Goal: Information Seeking & Learning: Learn about a topic

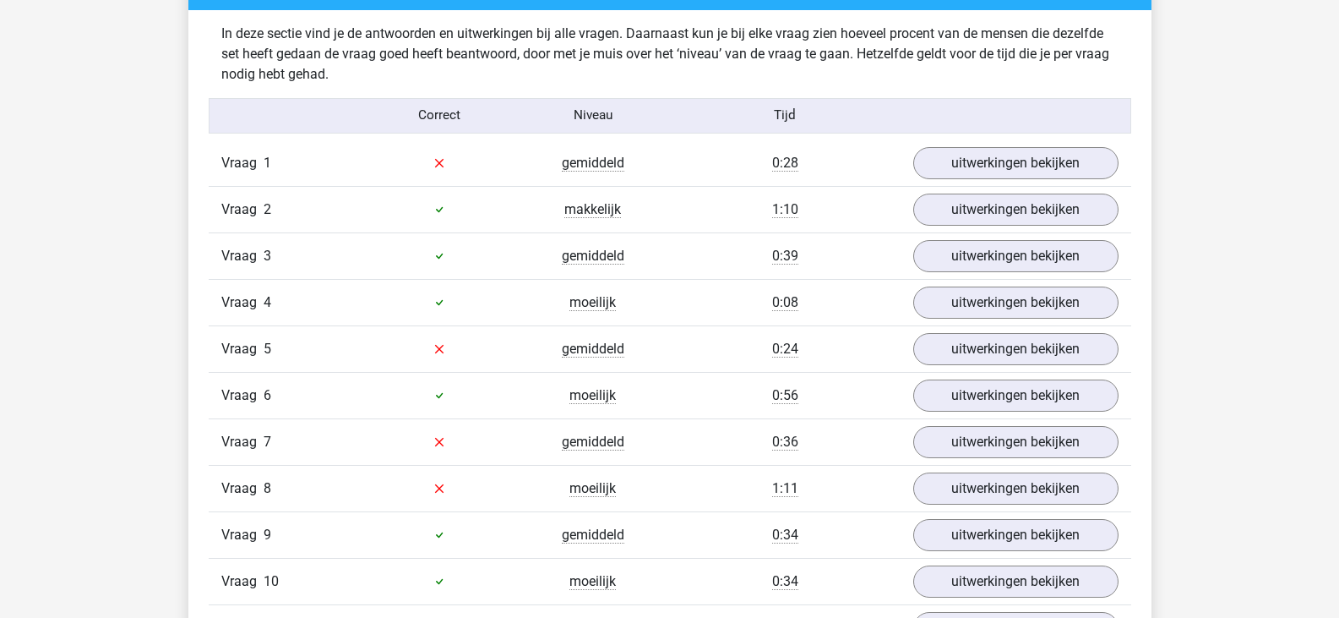
scroll to position [1774, 0]
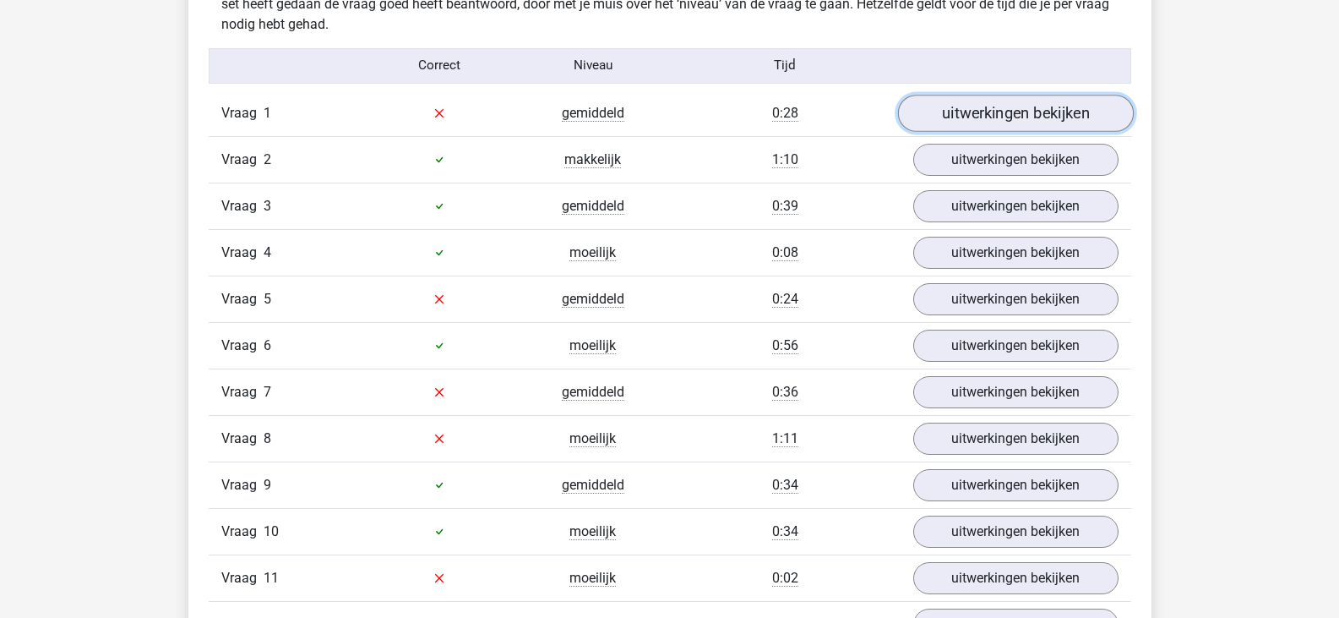
click at [946, 117] on link "uitwerkingen bekijken" at bounding box center [1015, 113] width 236 height 37
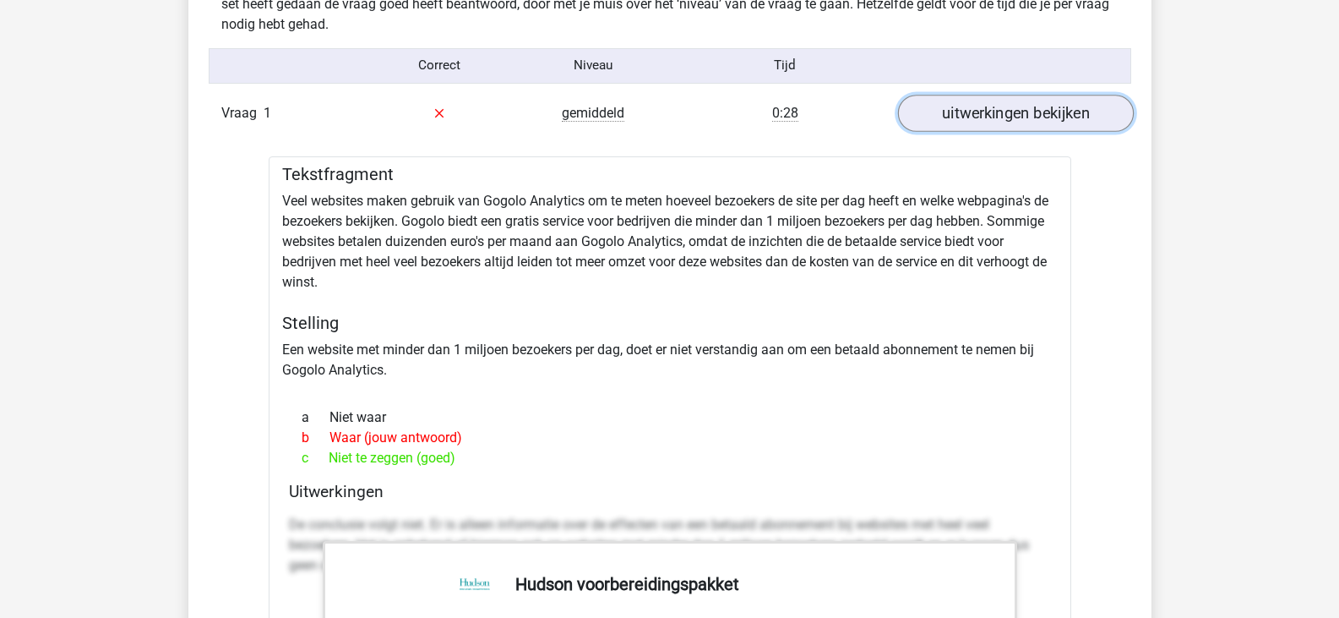
click at [946, 117] on link "uitwerkingen bekijken" at bounding box center [1015, 113] width 236 height 37
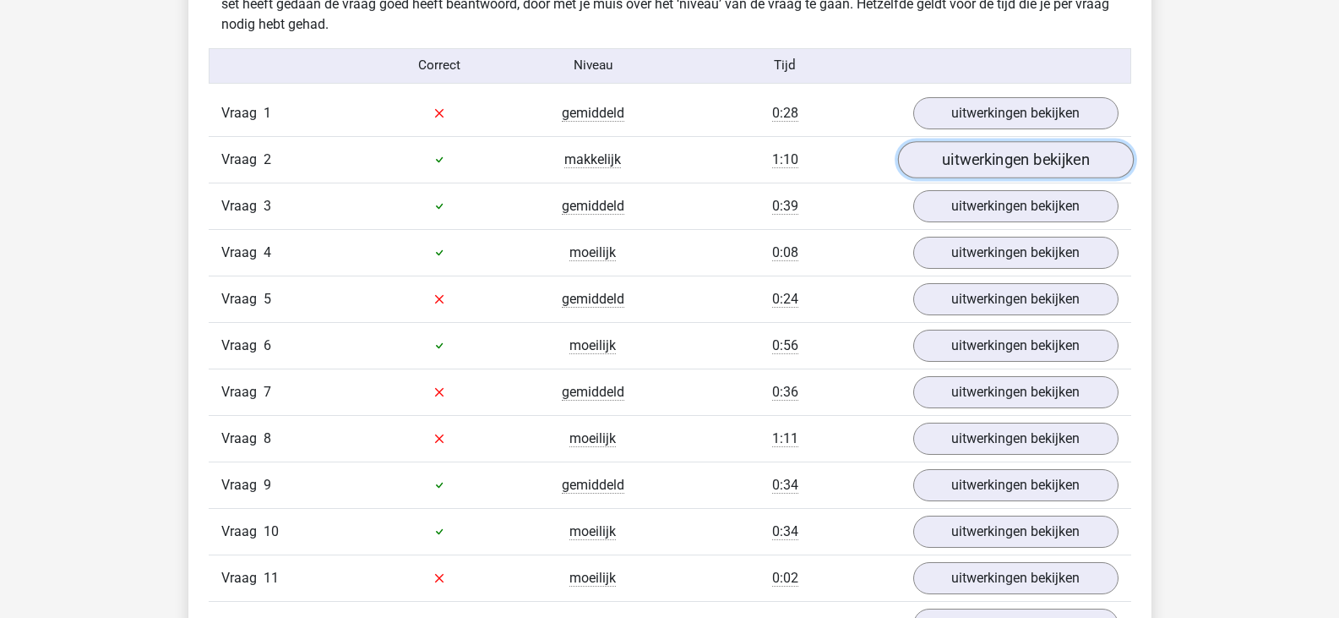
click at [940, 149] on link "uitwerkingen bekijken" at bounding box center [1015, 159] width 236 height 37
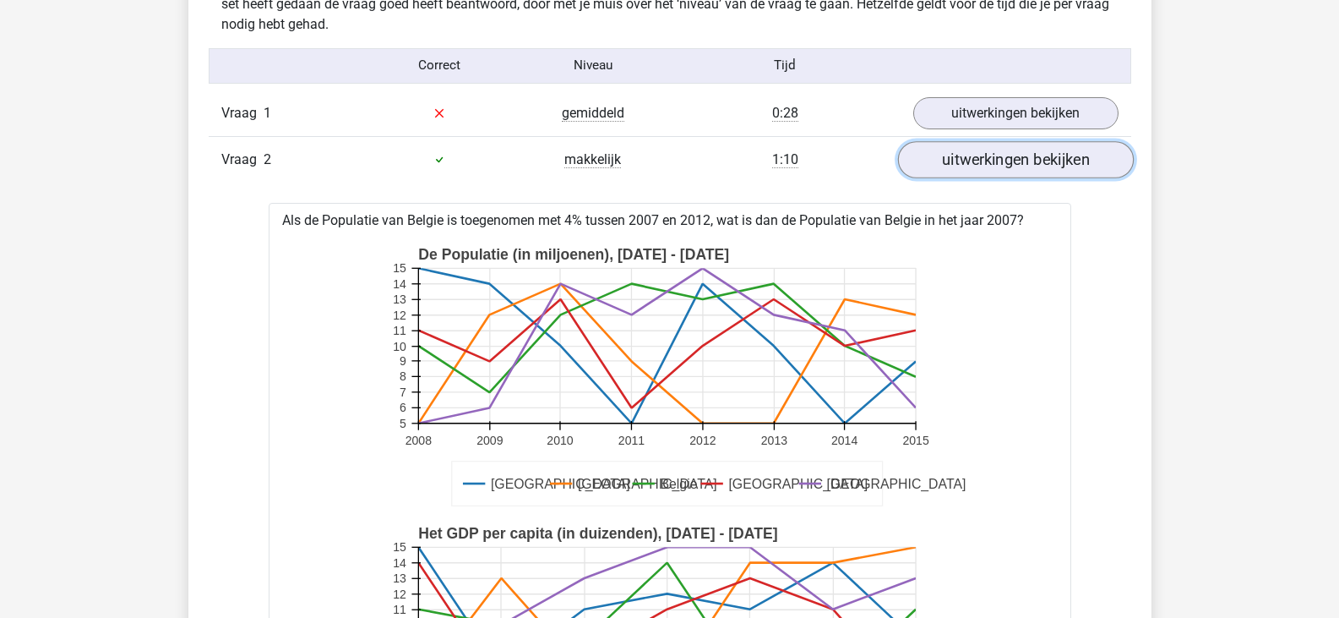
click at [940, 149] on link "uitwerkingen bekijken" at bounding box center [1015, 159] width 236 height 37
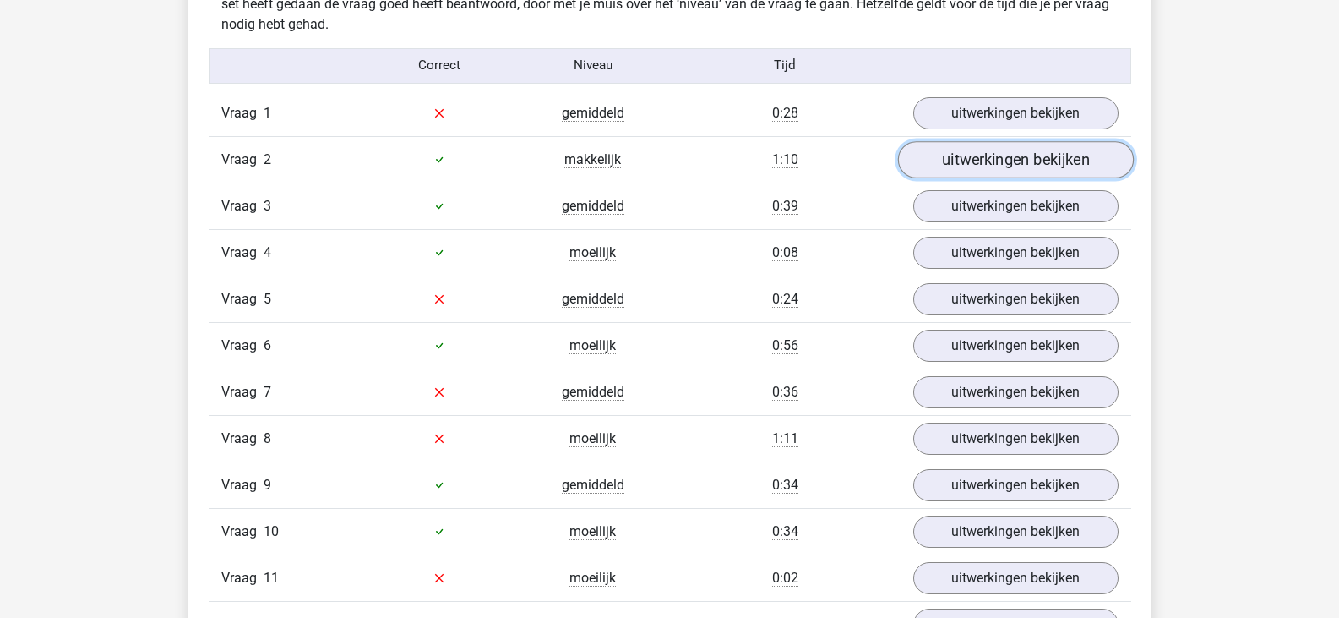
click at [940, 149] on link "uitwerkingen bekijken" at bounding box center [1015, 159] width 236 height 37
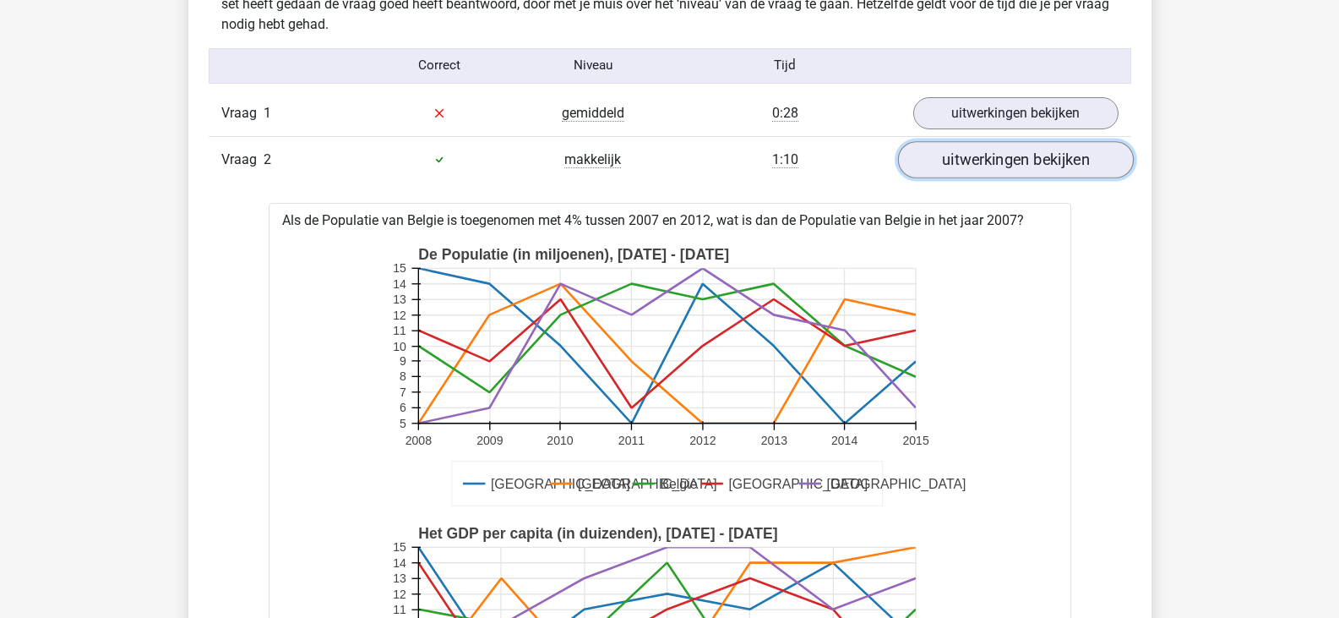
click at [940, 149] on link "uitwerkingen bekijken" at bounding box center [1015, 159] width 236 height 37
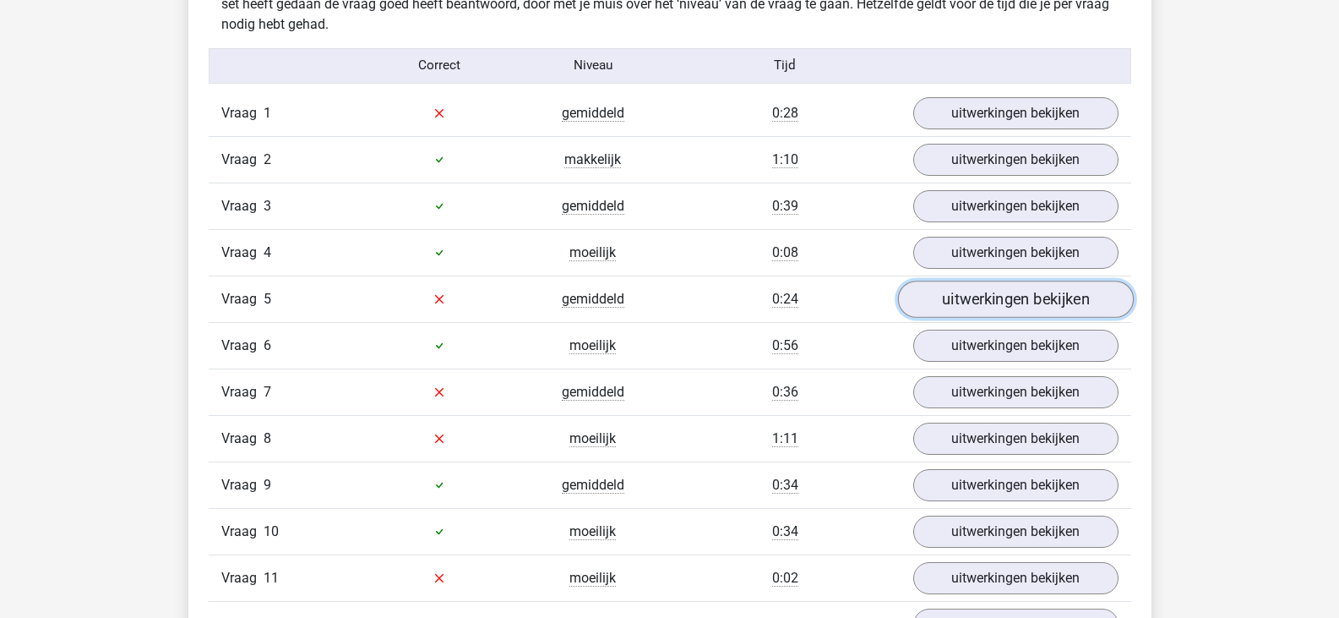
click at [967, 298] on link "uitwerkingen bekijken" at bounding box center [1015, 298] width 236 height 37
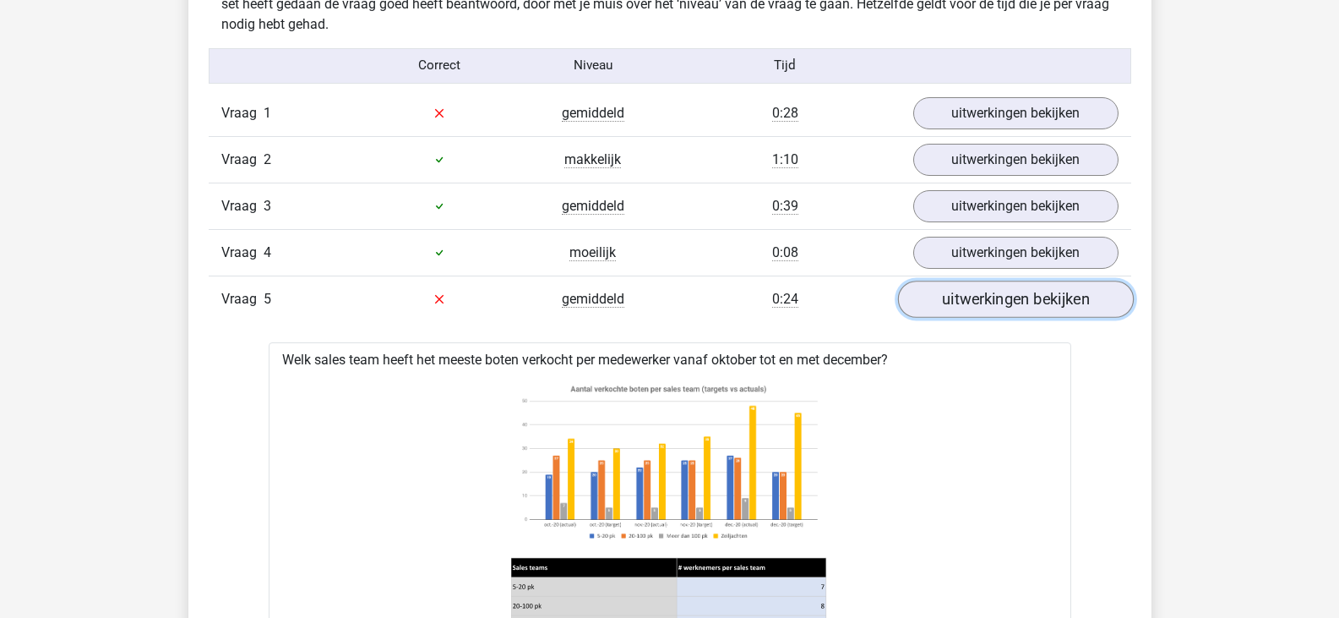
click at [967, 298] on link "uitwerkingen bekijken" at bounding box center [1015, 298] width 236 height 37
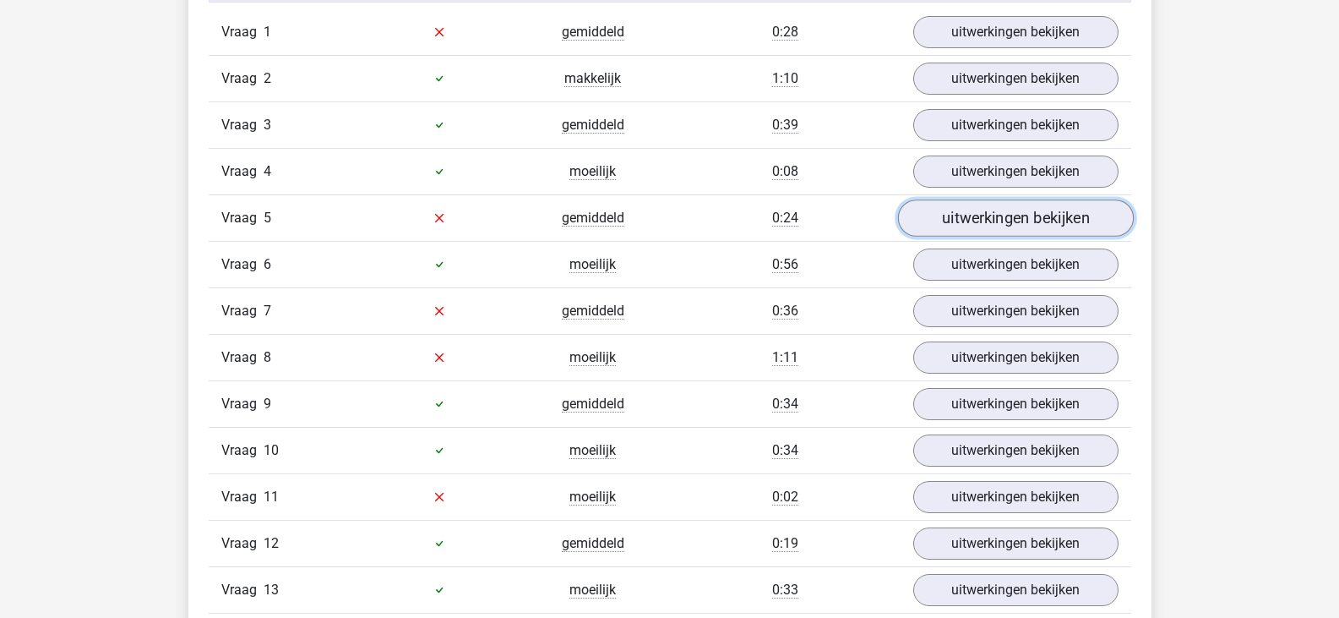
scroll to position [1859, 0]
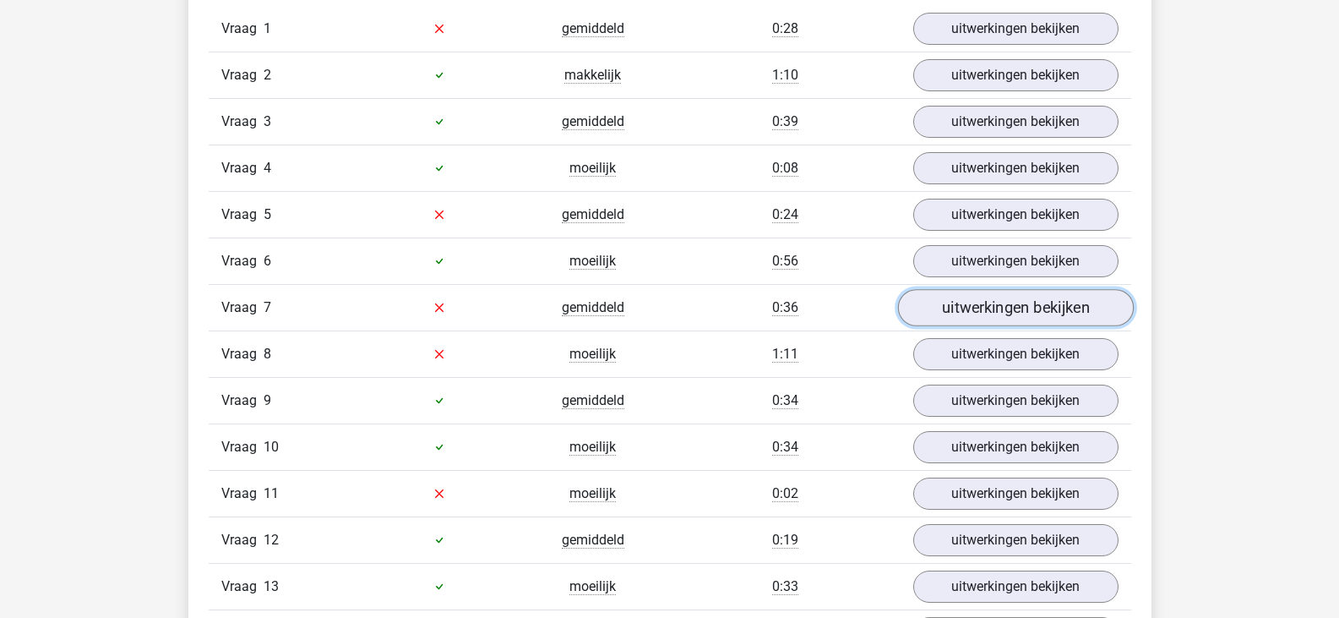
click at [957, 306] on link "uitwerkingen bekijken" at bounding box center [1015, 307] width 236 height 37
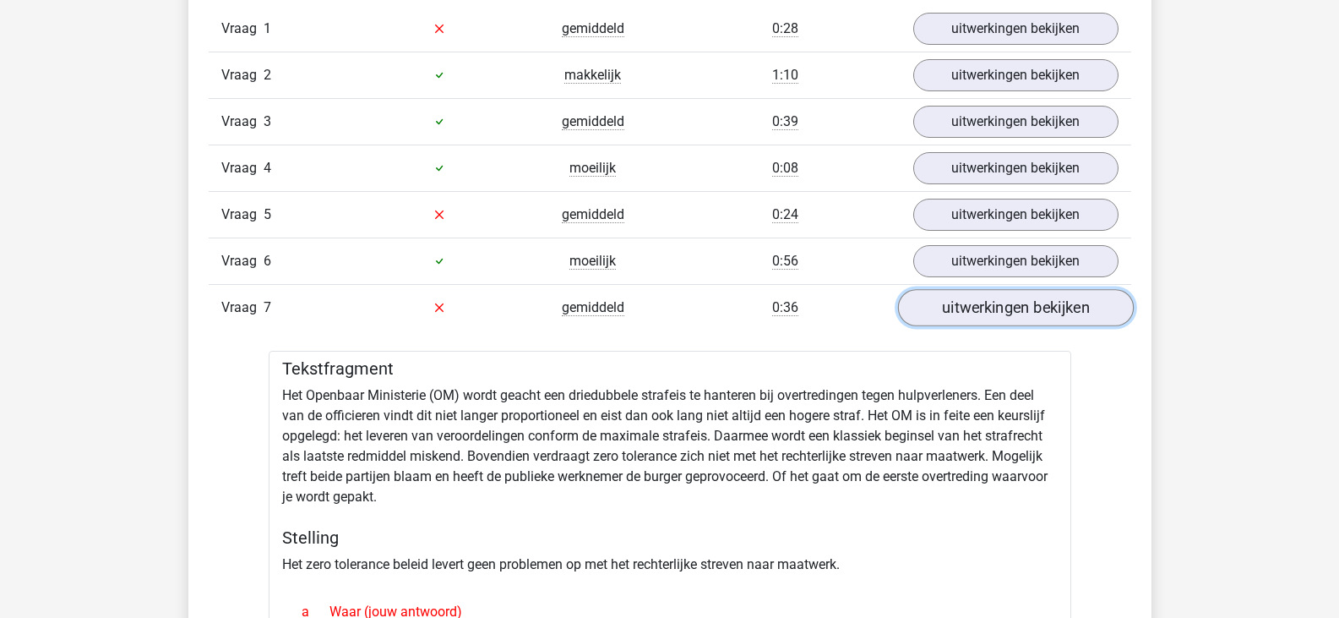
click at [957, 306] on link "uitwerkingen bekijken" at bounding box center [1015, 307] width 236 height 37
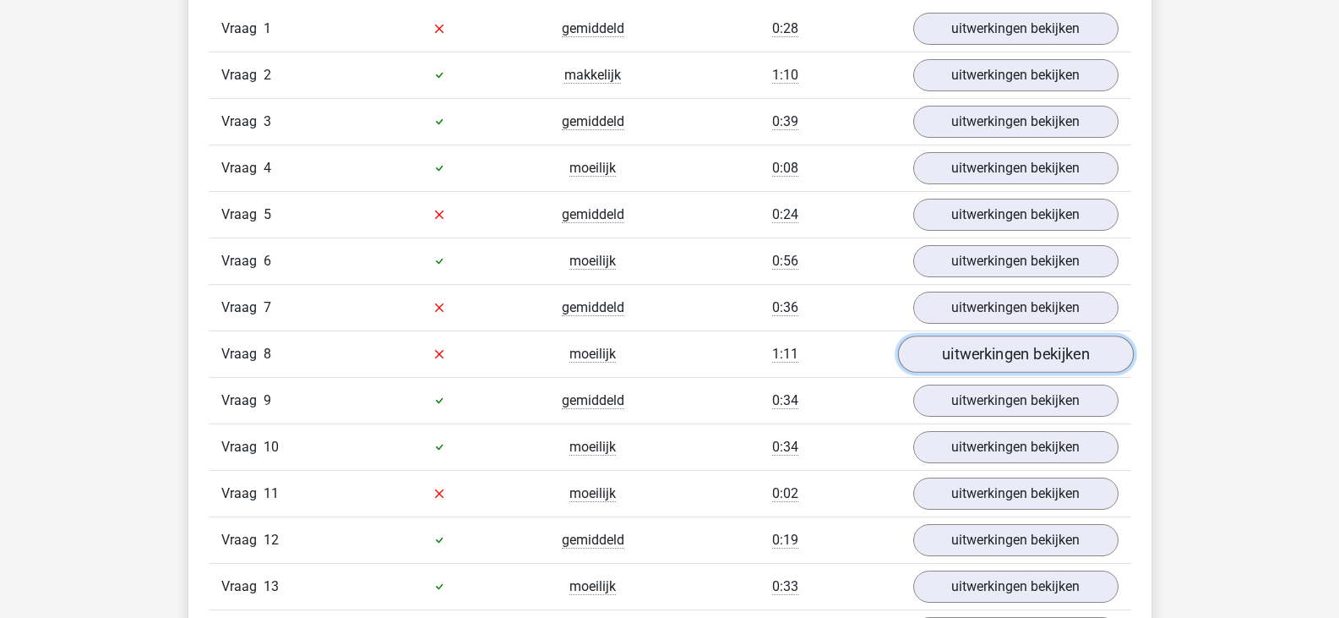
click at [958, 359] on link "uitwerkingen bekijken" at bounding box center [1015, 353] width 236 height 37
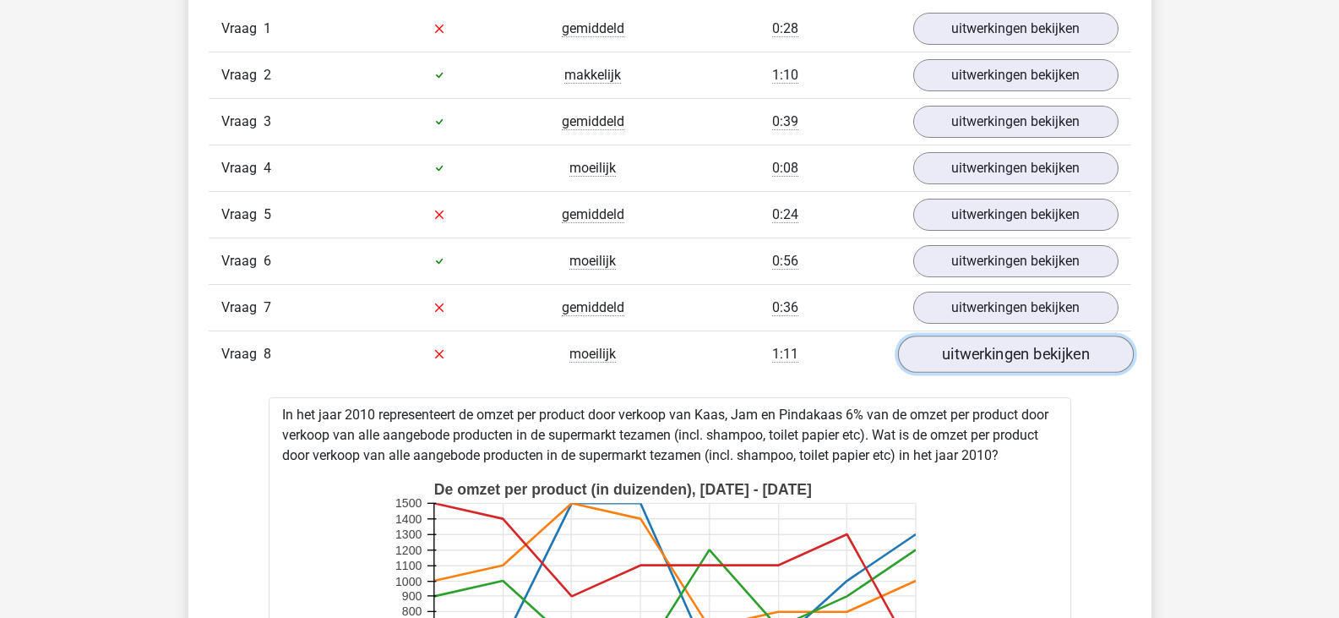
click at [959, 358] on link "uitwerkingen bekijken" at bounding box center [1015, 353] width 236 height 37
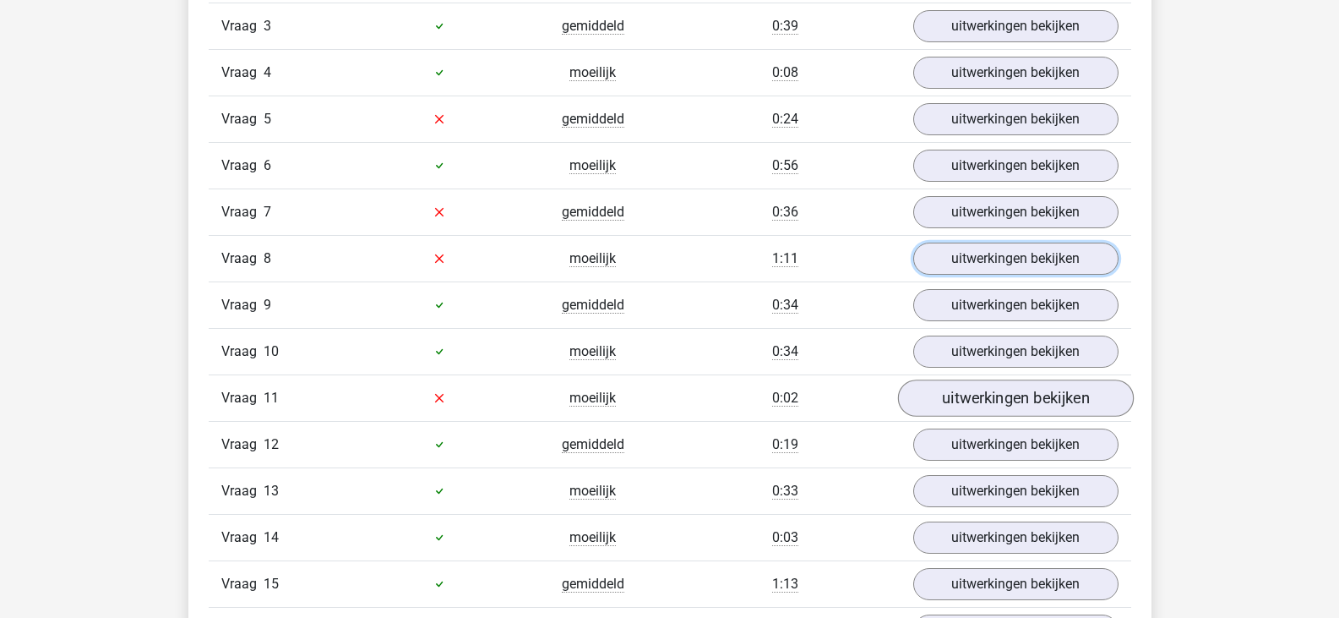
scroll to position [2028, 0]
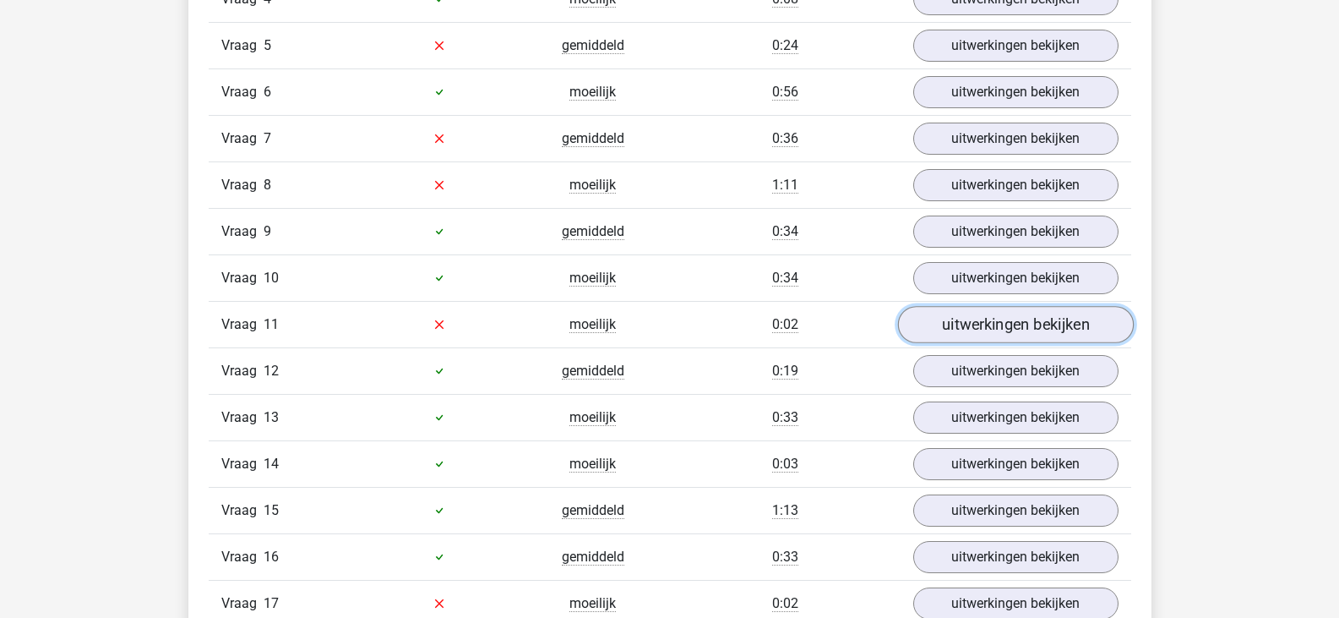
click at [958, 331] on link "uitwerkingen bekijken" at bounding box center [1015, 324] width 236 height 37
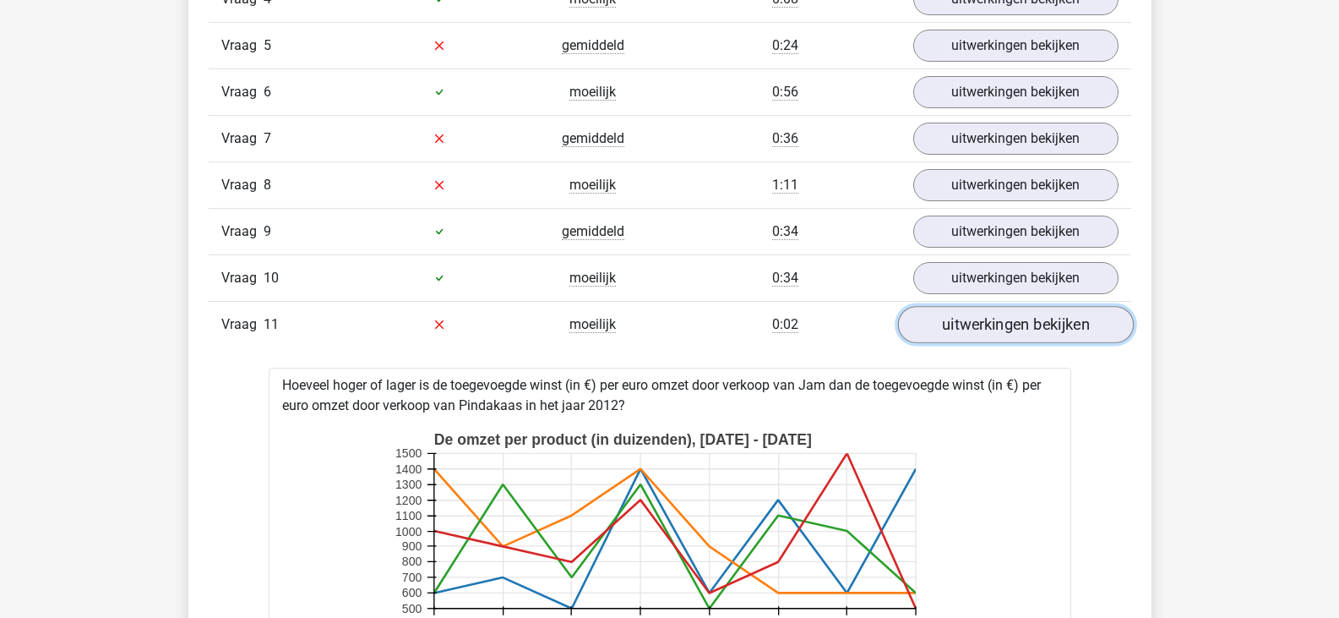
click at [958, 331] on link "uitwerkingen bekijken" at bounding box center [1015, 324] width 236 height 37
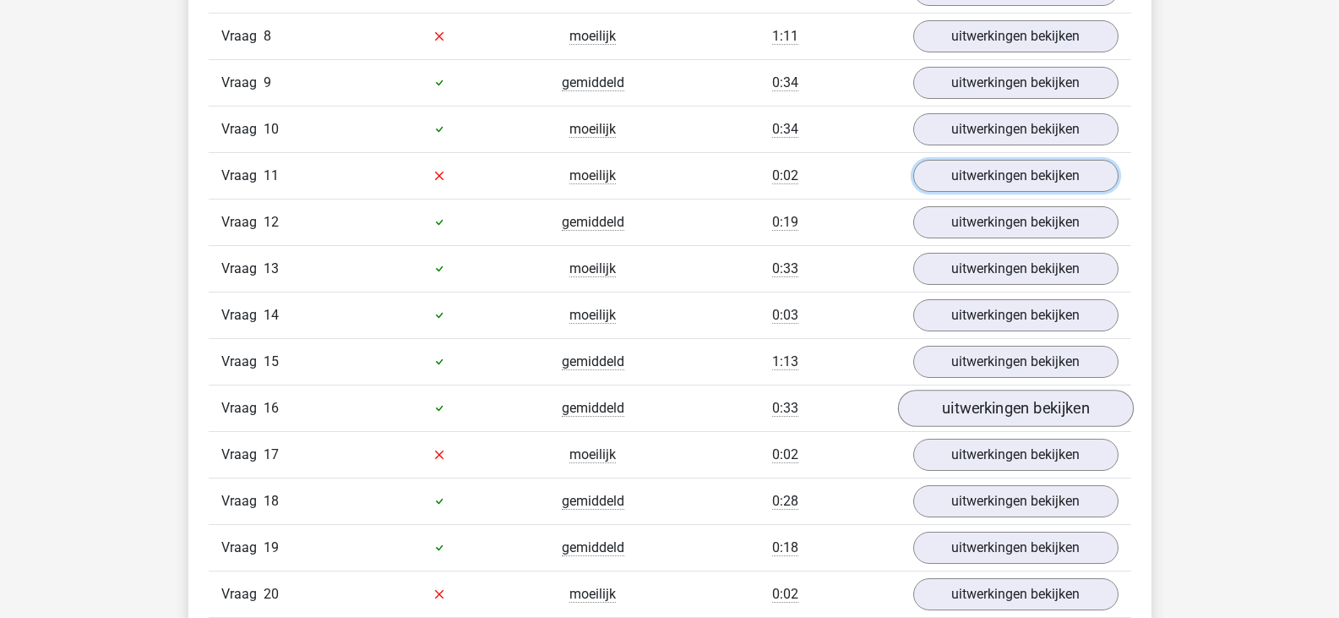
scroll to position [2197, 0]
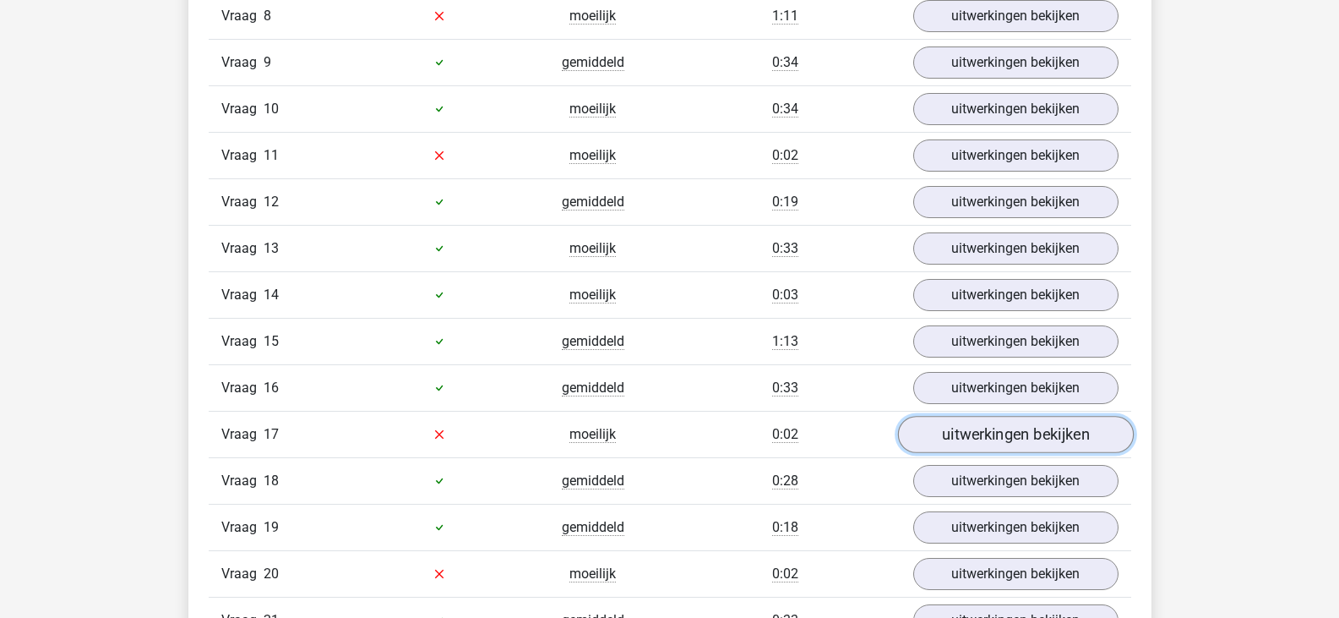
click at [967, 429] on link "uitwerkingen bekijken" at bounding box center [1015, 434] width 236 height 37
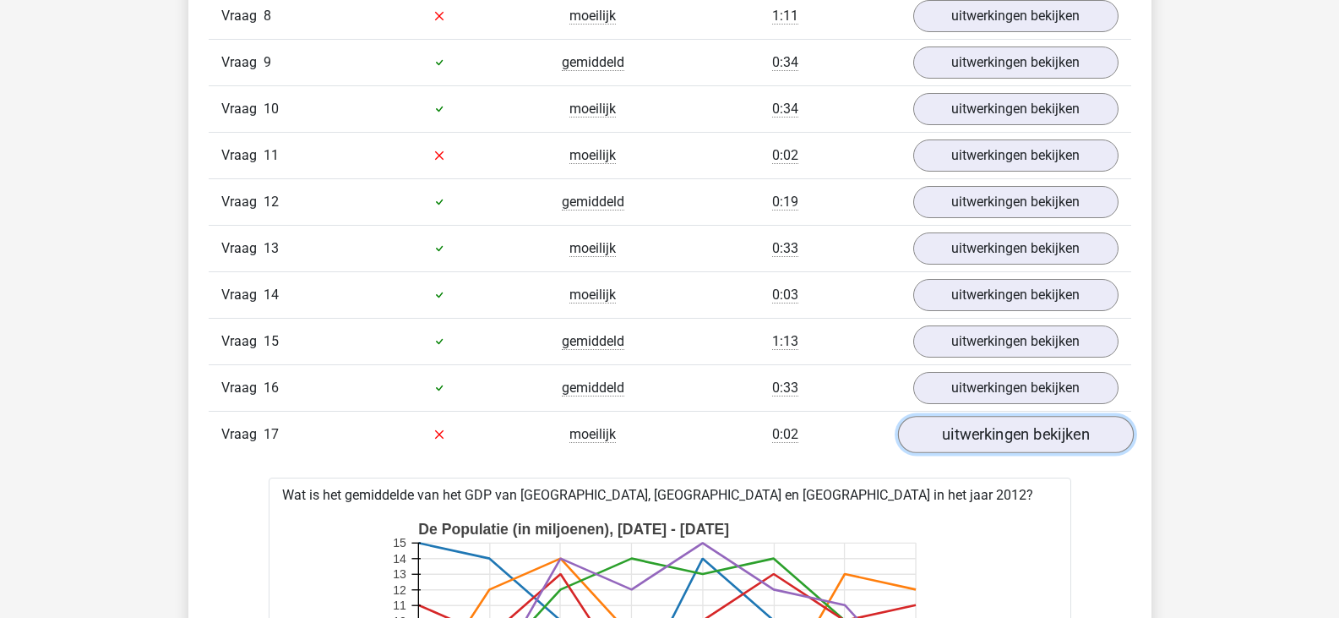
click at [967, 429] on link "uitwerkingen bekijken" at bounding box center [1015, 434] width 236 height 37
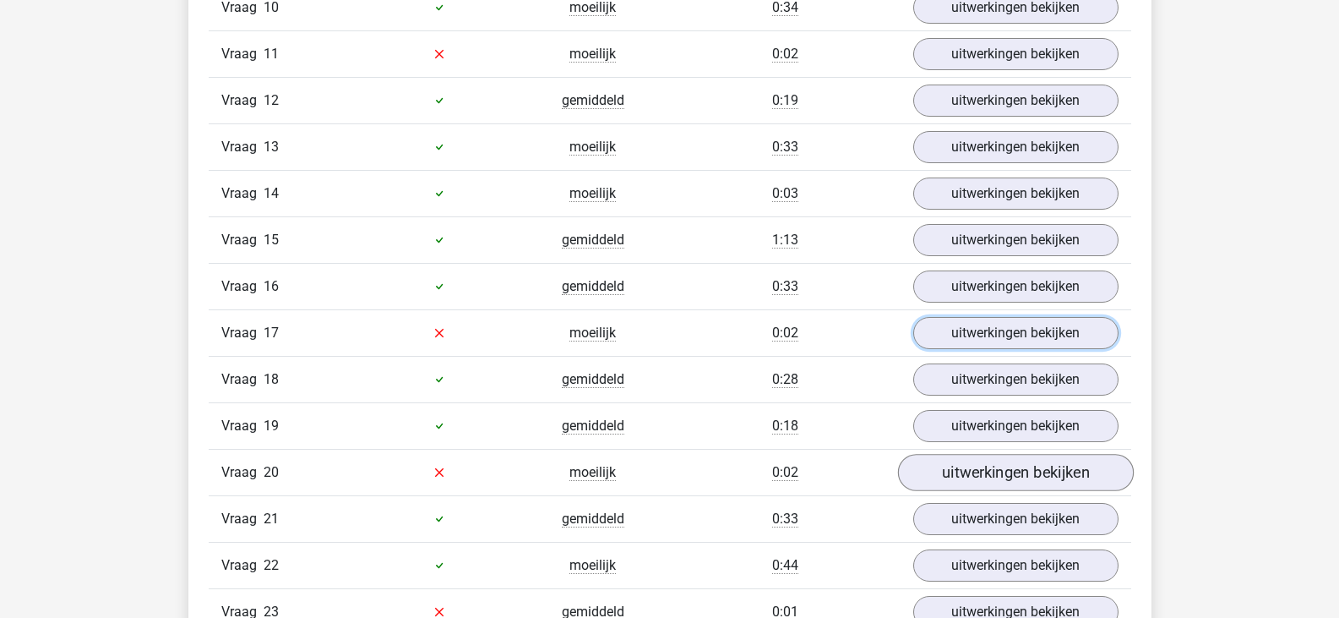
scroll to position [2366, 0]
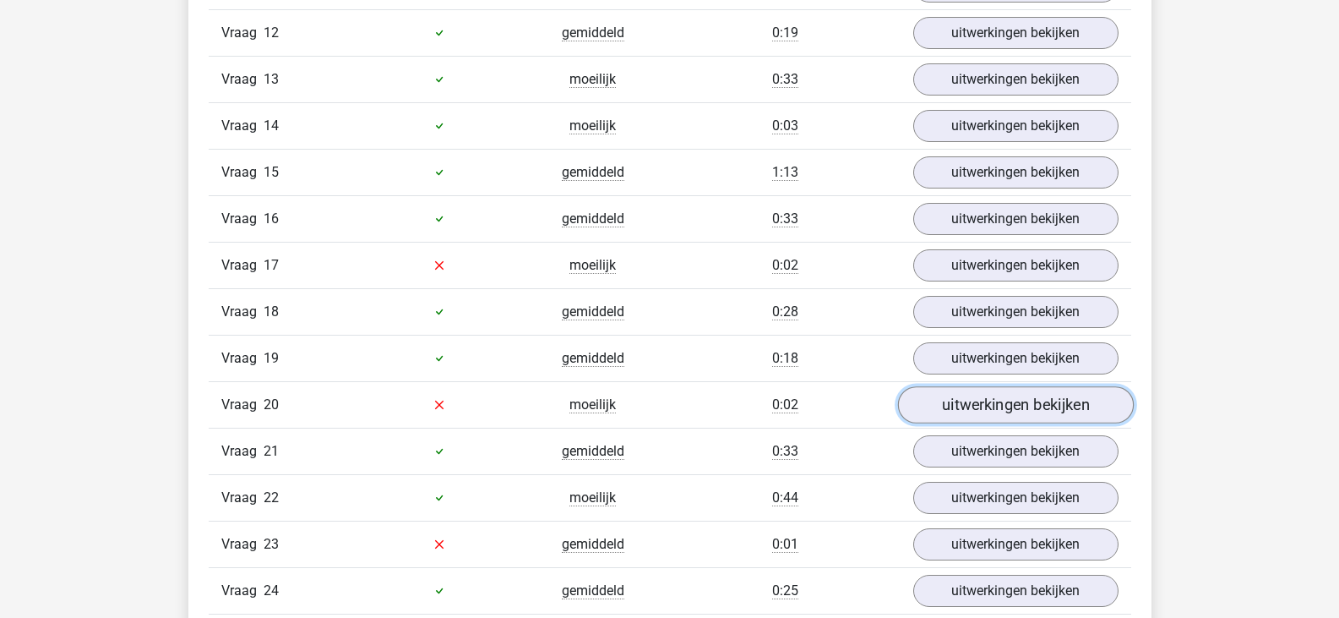
click at [965, 400] on link "uitwerkingen bekijken" at bounding box center [1015, 404] width 236 height 37
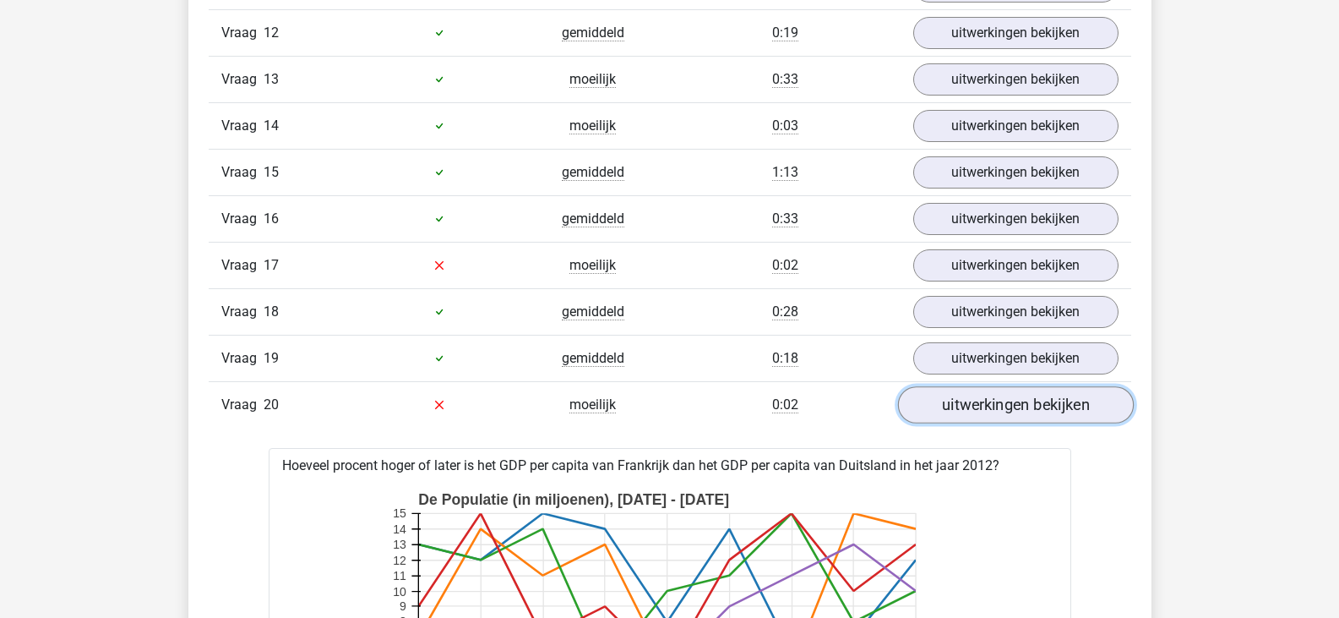
click at [965, 400] on link "uitwerkingen bekijken" at bounding box center [1015, 404] width 236 height 37
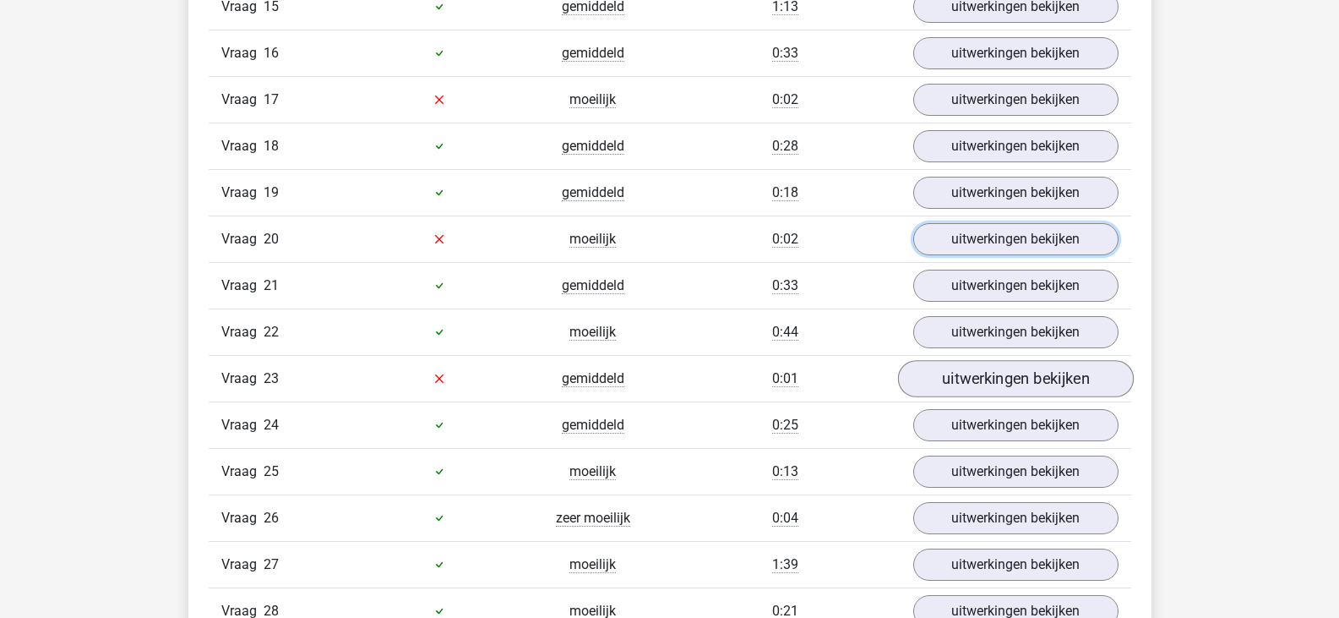
scroll to position [2535, 0]
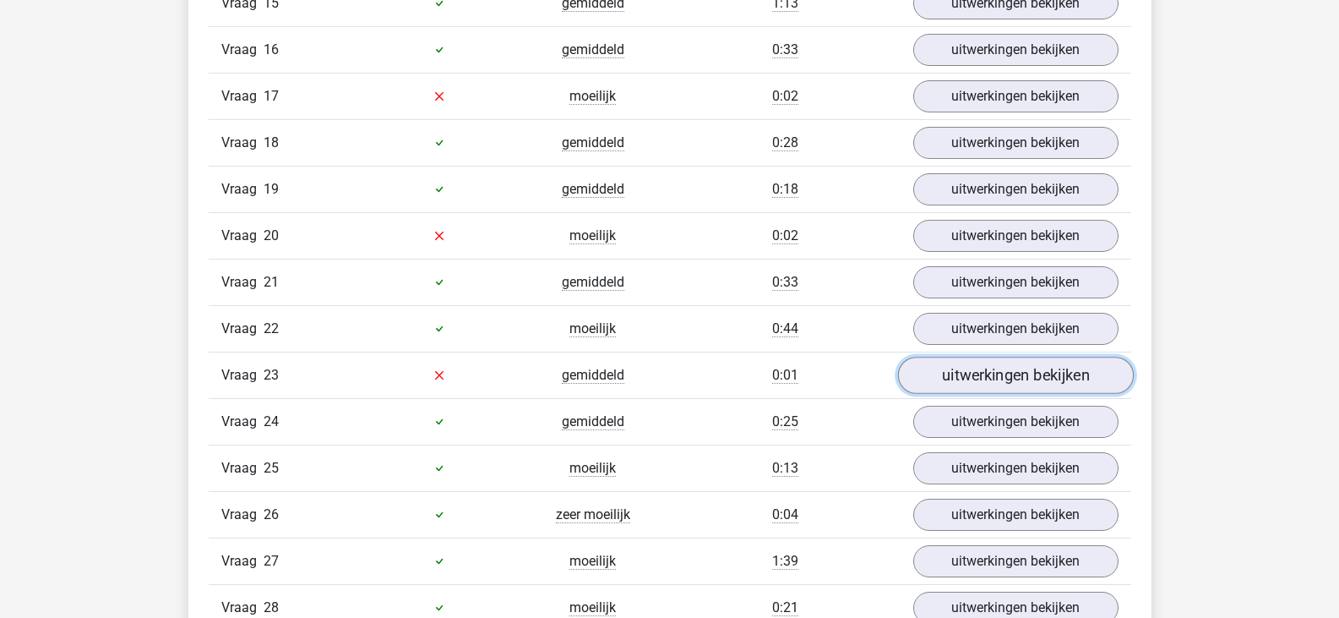
click at [962, 383] on link "uitwerkingen bekijken" at bounding box center [1015, 375] width 236 height 37
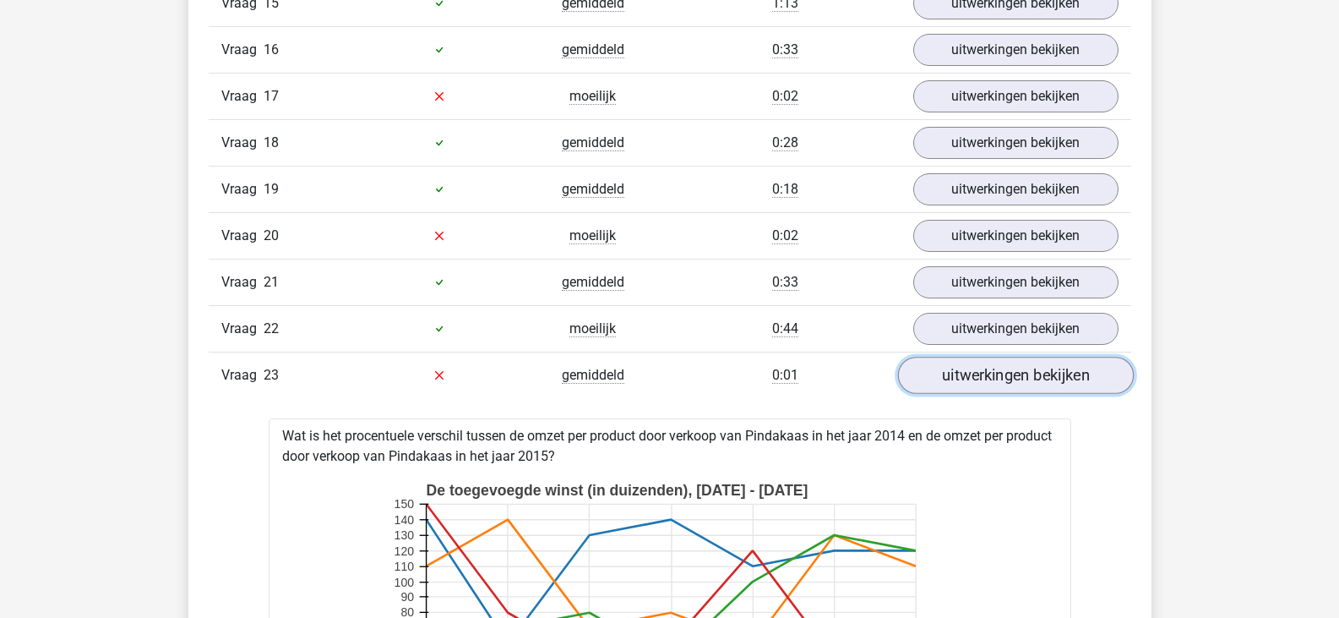
click at [962, 383] on link "uitwerkingen bekijken" at bounding box center [1015, 375] width 236 height 37
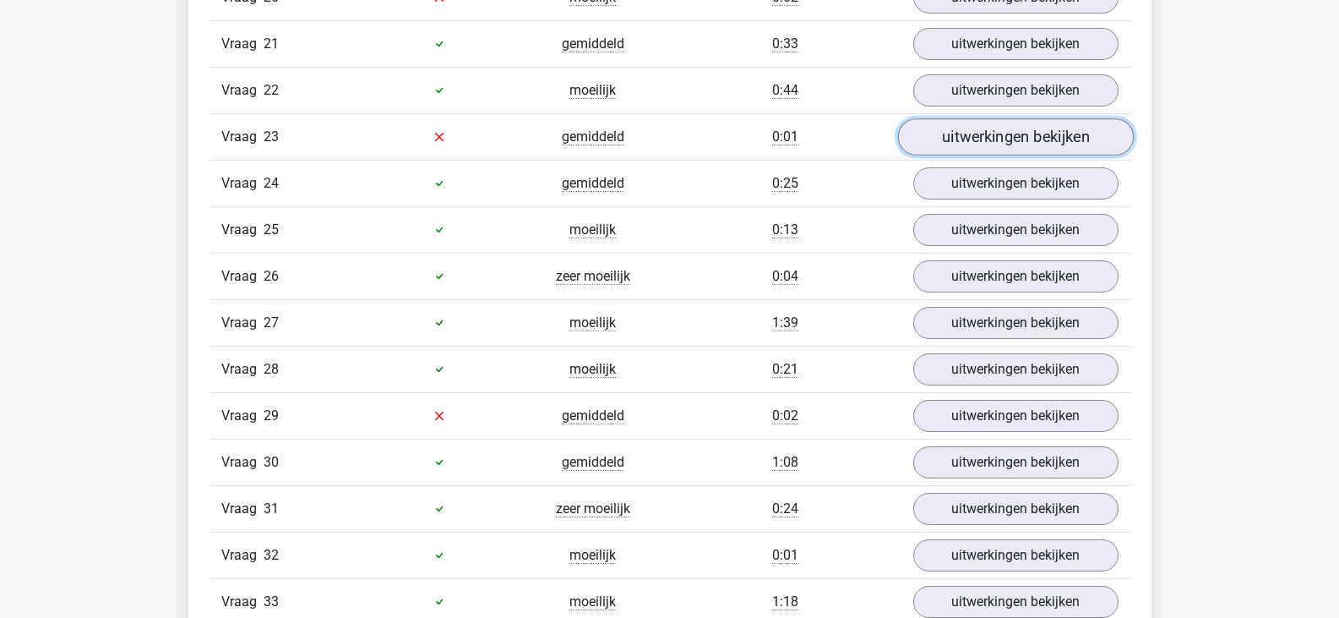
scroll to position [2788, 0]
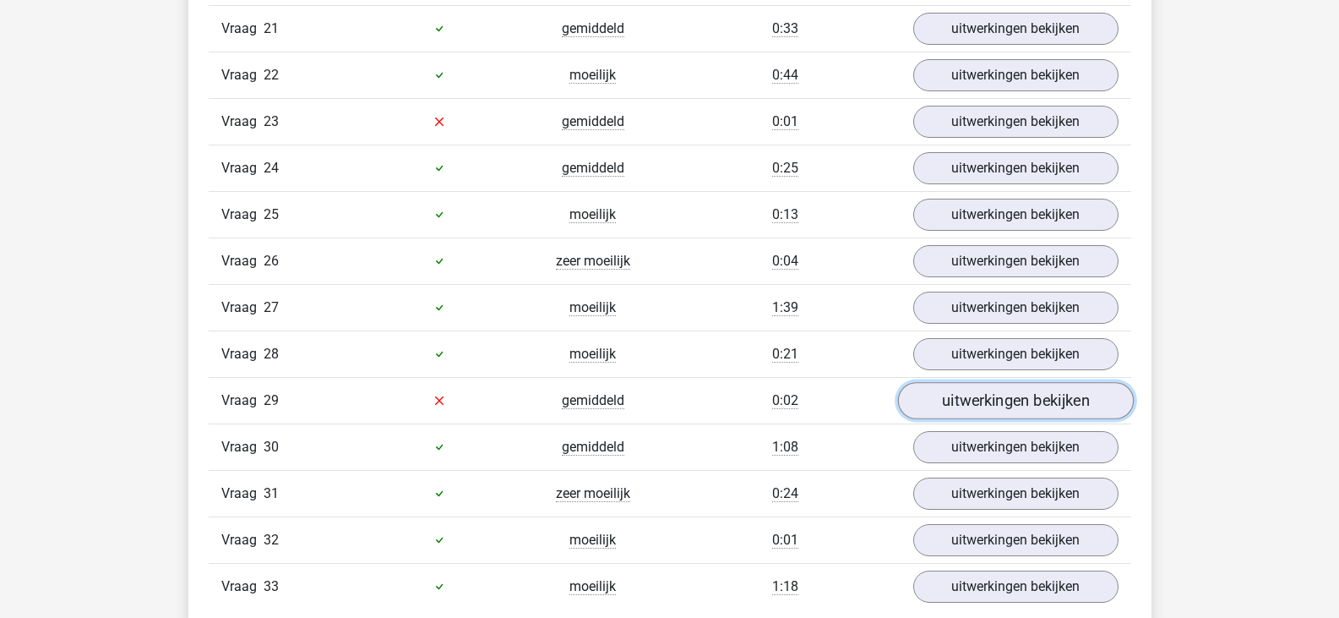
click at [972, 395] on link "uitwerkingen bekijken" at bounding box center [1015, 400] width 236 height 37
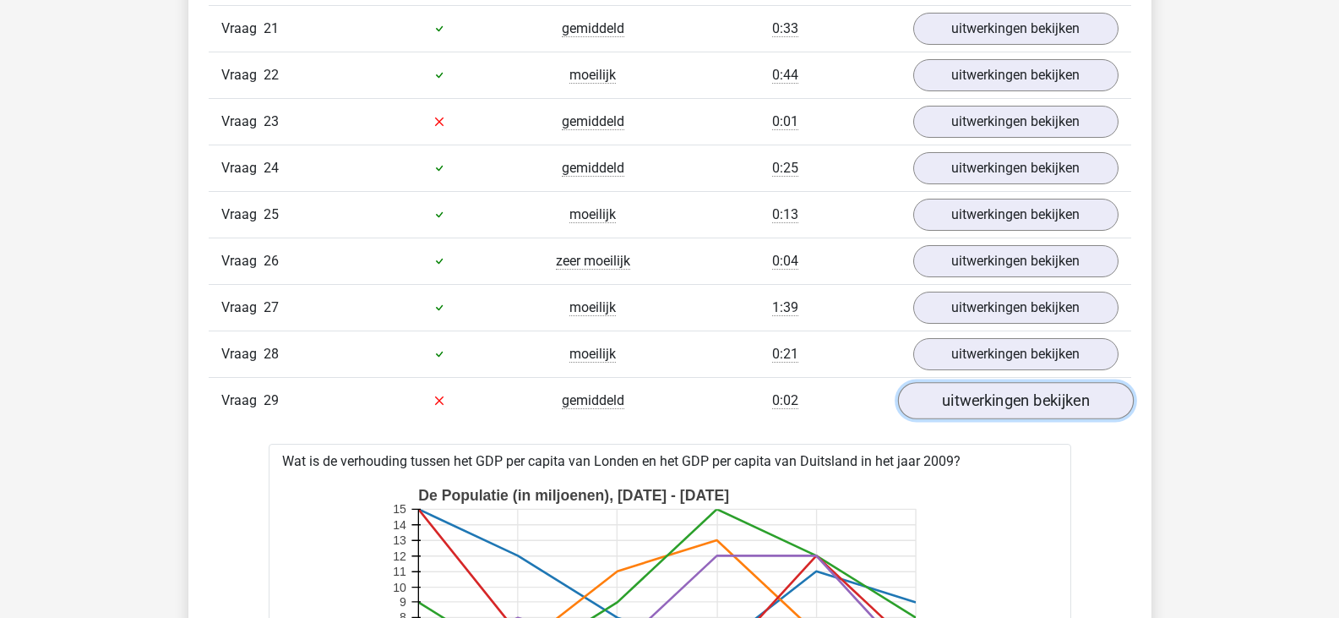
click at [972, 395] on link "uitwerkingen bekijken" at bounding box center [1015, 400] width 236 height 37
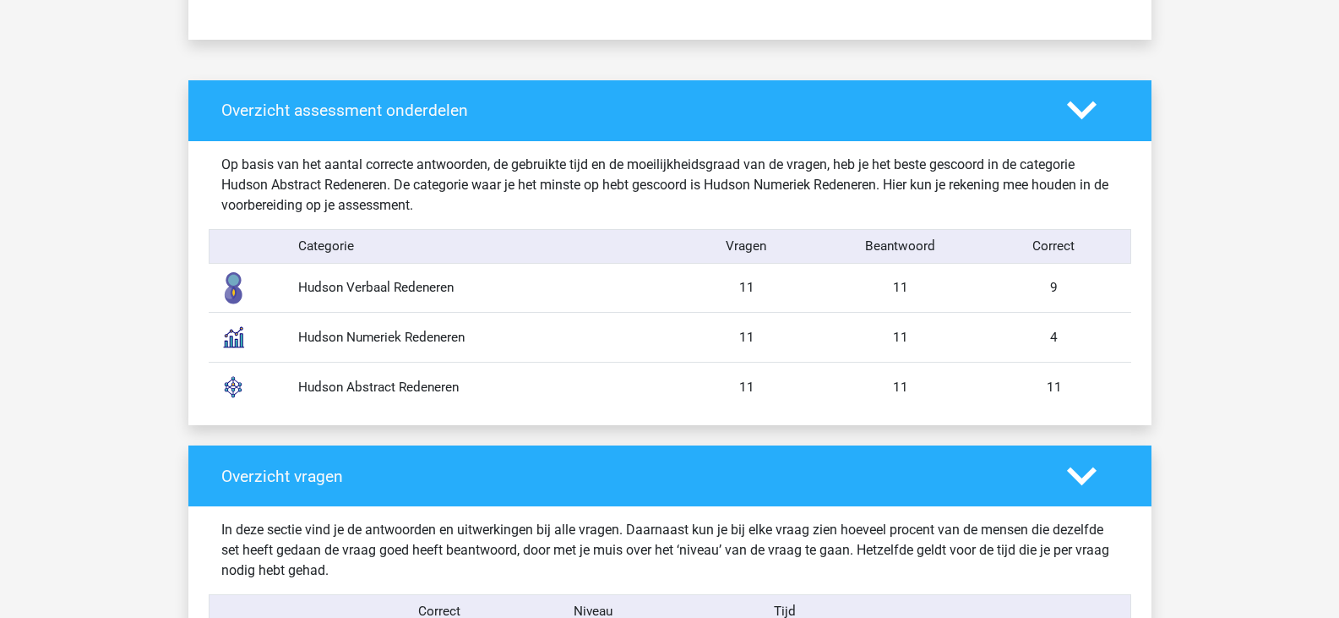
scroll to position [1267, 0]
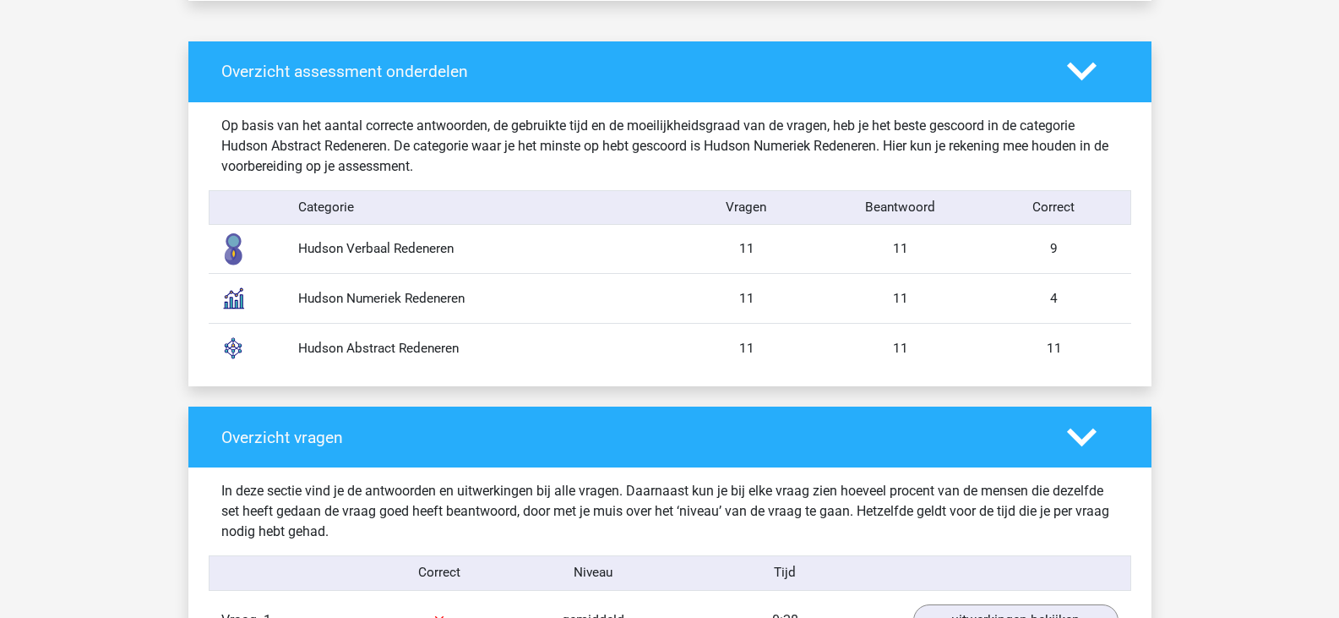
drag, startPoint x: 894, startPoint y: 248, endPoint x: 1060, endPoint y: 244, distance: 166.5
click at [1060, 244] on div "Hudson Verbaal Redeneren 11 11 9" at bounding box center [670, 249] width 923 height 49
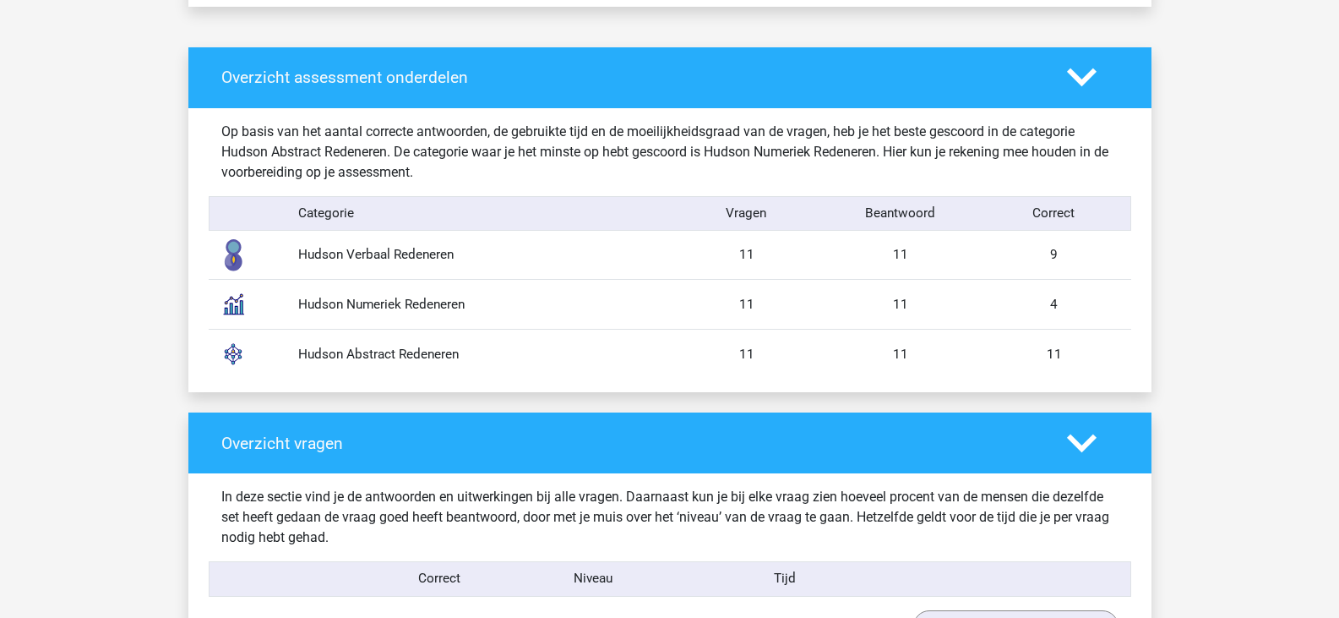
scroll to position [1183, 0]
